Goal: Find specific page/section: Find specific page/section

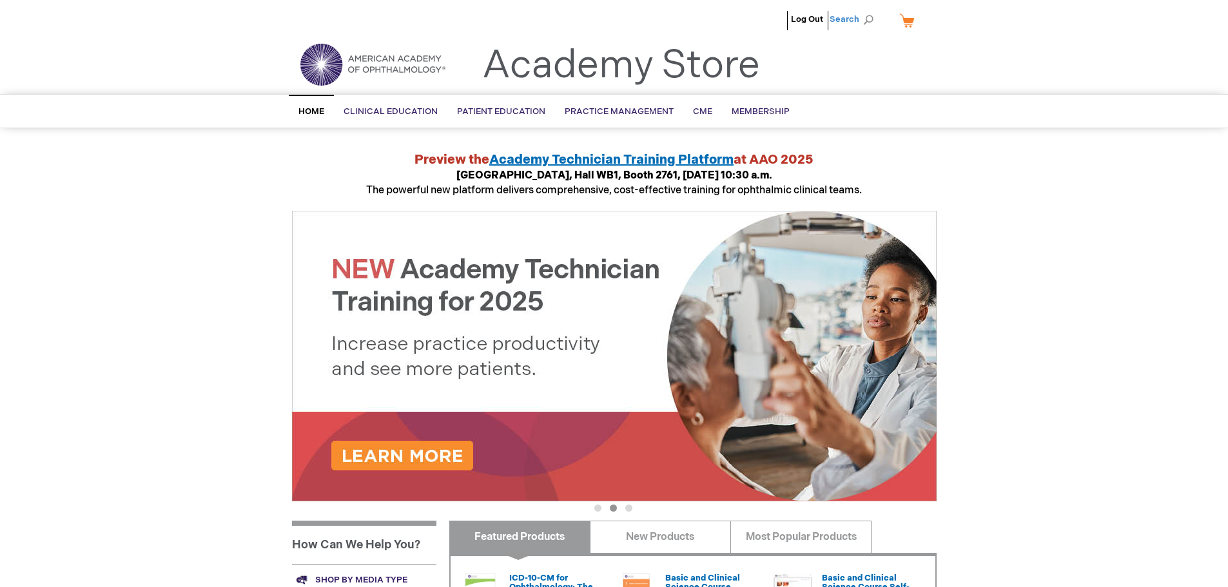
click at [849, 19] on span "Search" at bounding box center [854, 19] width 49 height 26
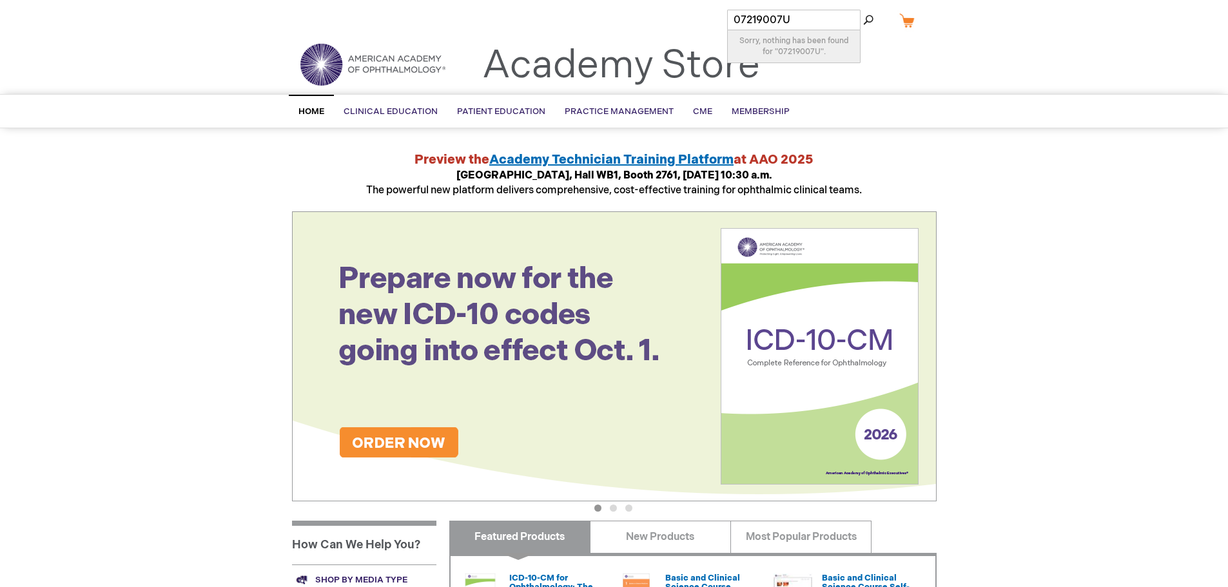
drag, startPoint x: 790, startPoint y: 15, endPoint x: 701, endPoint y: 5, distance: 90.2
click at [701, 5] on div "Log Out Search My Cart CLOSE RECENTLY ADDED ITEM(S) Close There are no items in…" at bounding box center [614, 484] width 1228 height 969
click at [848, 17] on span "Search" at bounding box center [854, 19] width 49 height 26
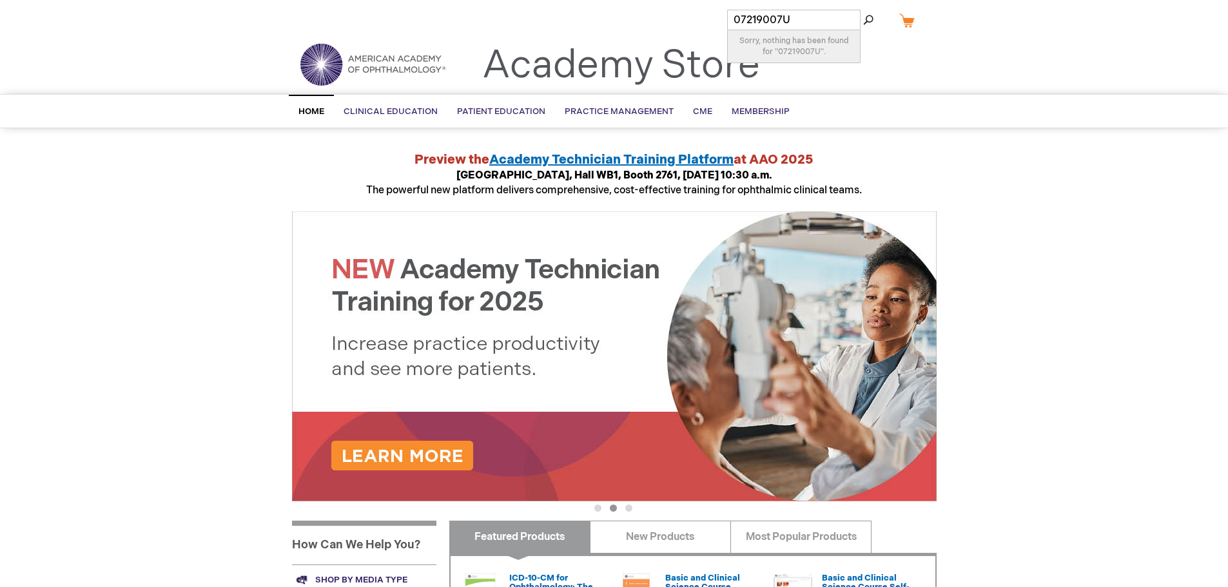
drag, startPoint x: 816, startPoint y: 17, endPoint x: 690, endPoint y: 6, distance: 126.2
click at [690, 6] on div "Log Out Search My Cart CLOSE RECENTLY ADDED ITEM(S) Close There are no items in…" at bounding box center [614, 484] width 1228 height 969
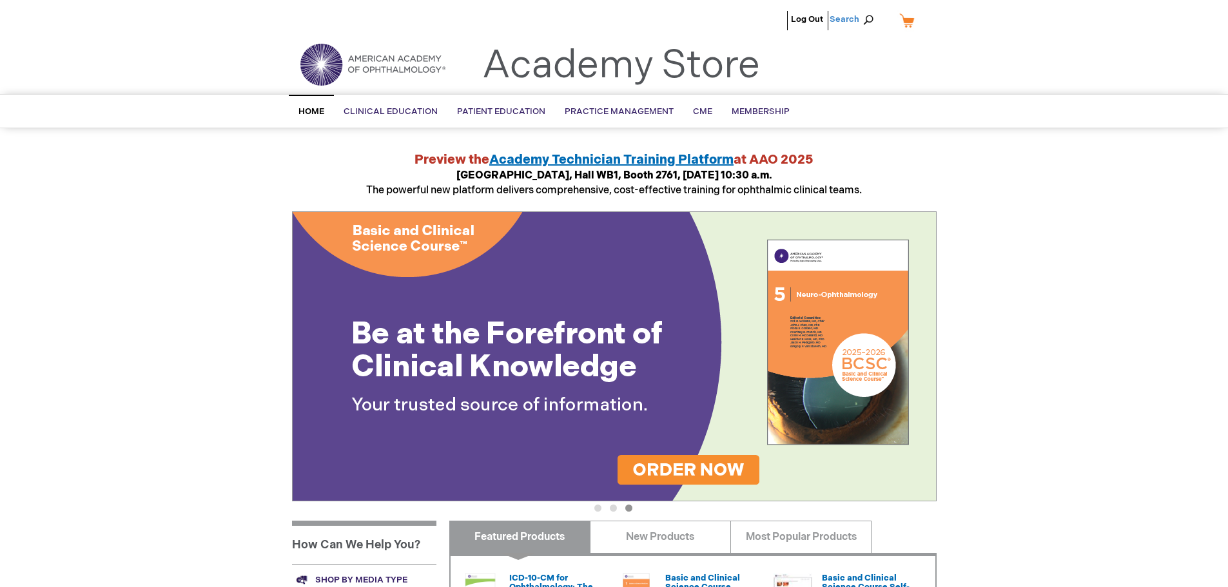
click at [852, 15] on span "Search" at bounding box center [854, 19] width 49 height 26
drag, startPoint x: 803, startPoint y: 15, endPoint x: 697, endPoint y: 8, distance: 106.6
click at [697, 8] on div "Log Out Search My Cart CLOSE RECENTLY ADDED ITEM(S) Close There are no items in…" at bounding box center [614, 484] width 1228 height 969
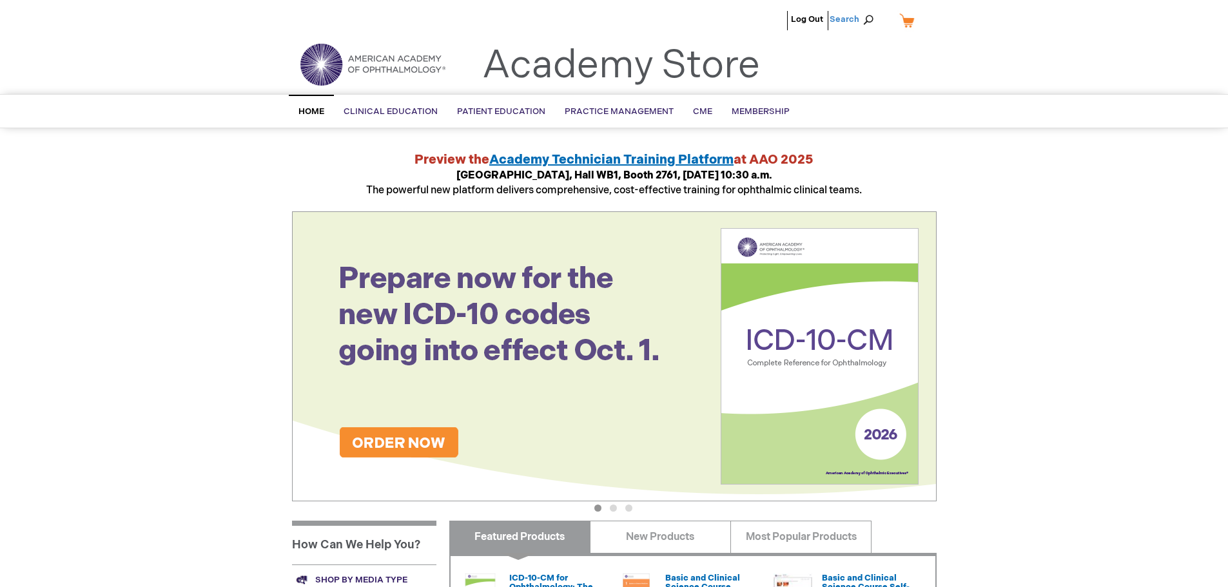
click at [865, 24] on span "Search" at bounding box center [854, 19] width 49 height 26
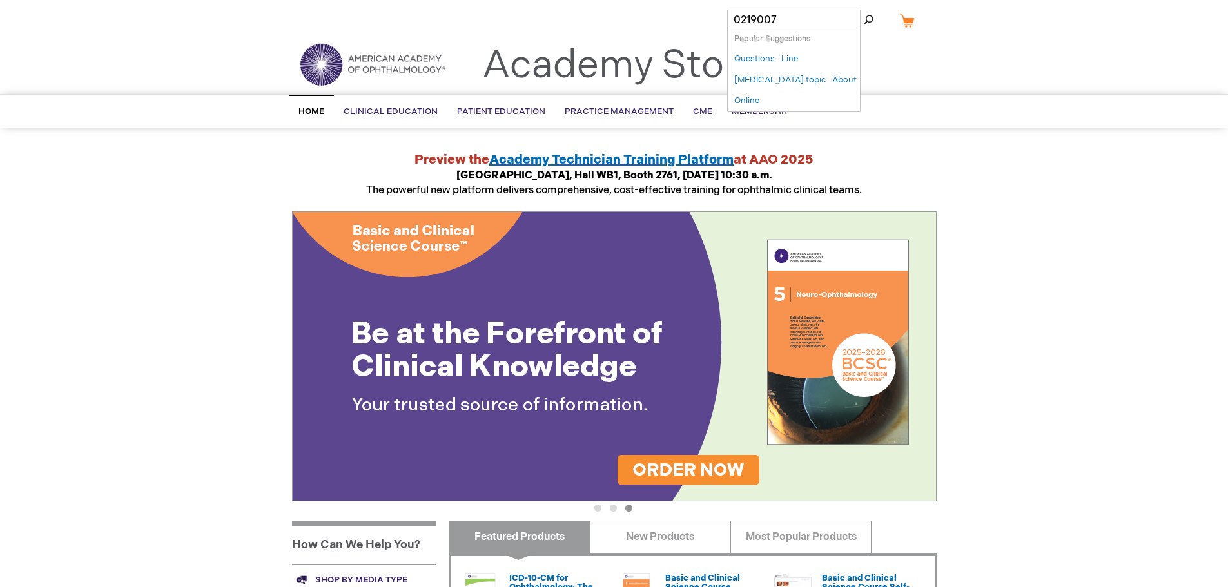
type input "0219007u"
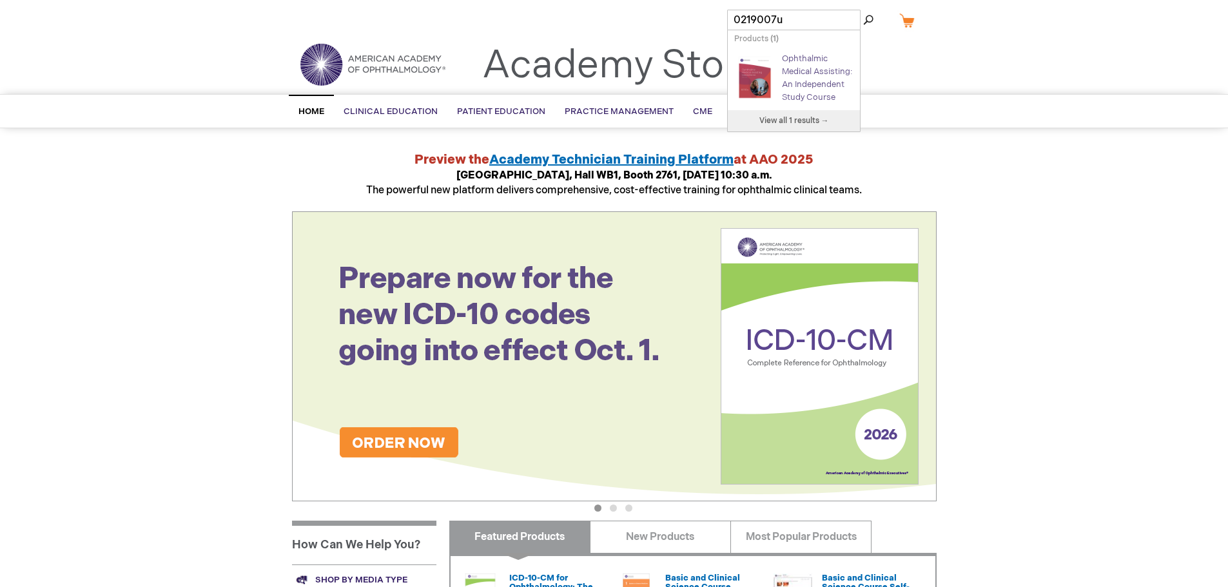
click at [800, 70] on link "Ophthalmic Medical Assisting: An Independent Study Course" at bounding box center [817, 78] width 70 height 49
